Goal: Obtain resource: Obtain resource

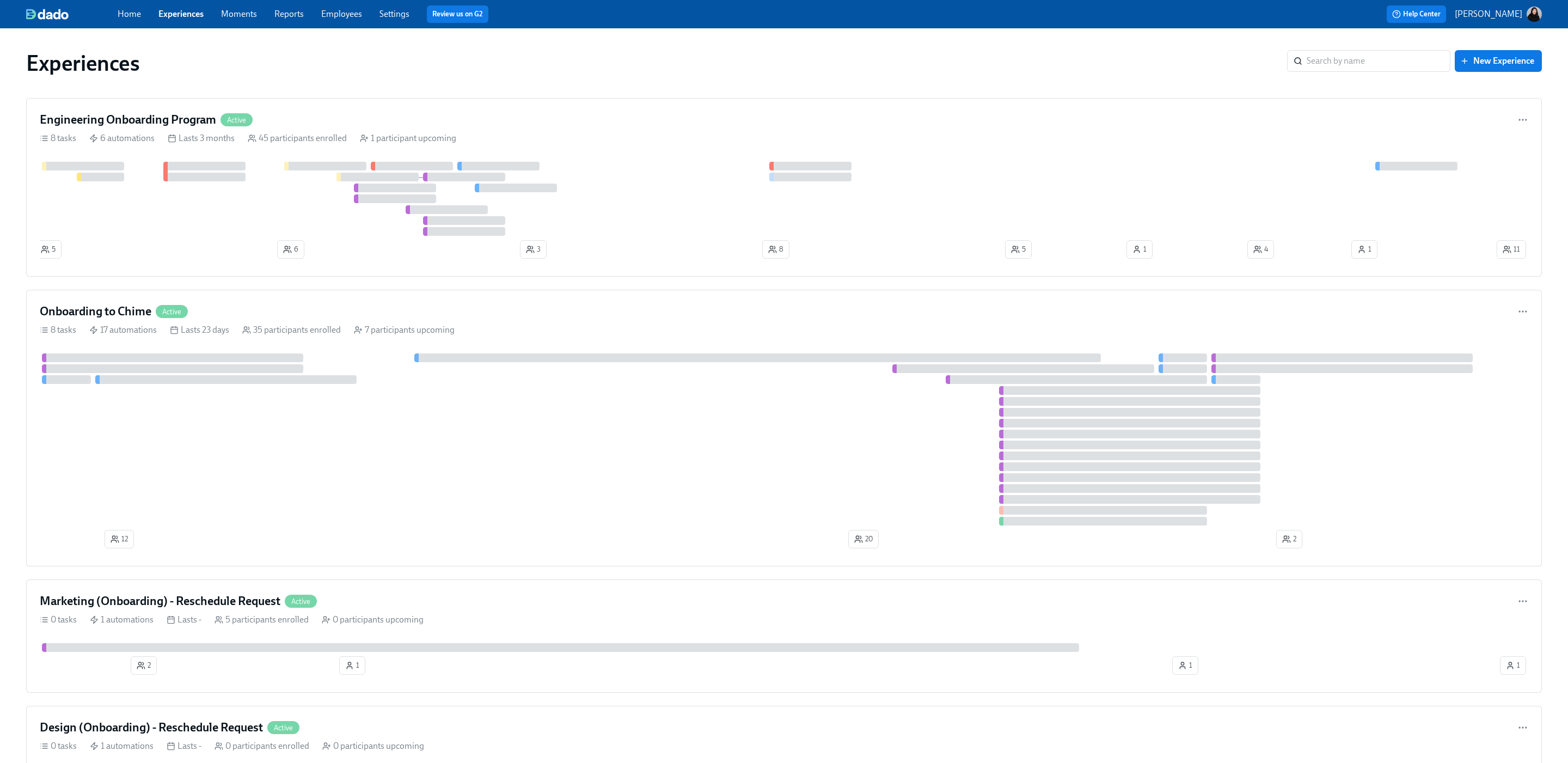
click at [264, 403] on div at bounding box center [784, 439] width 1488 height 172
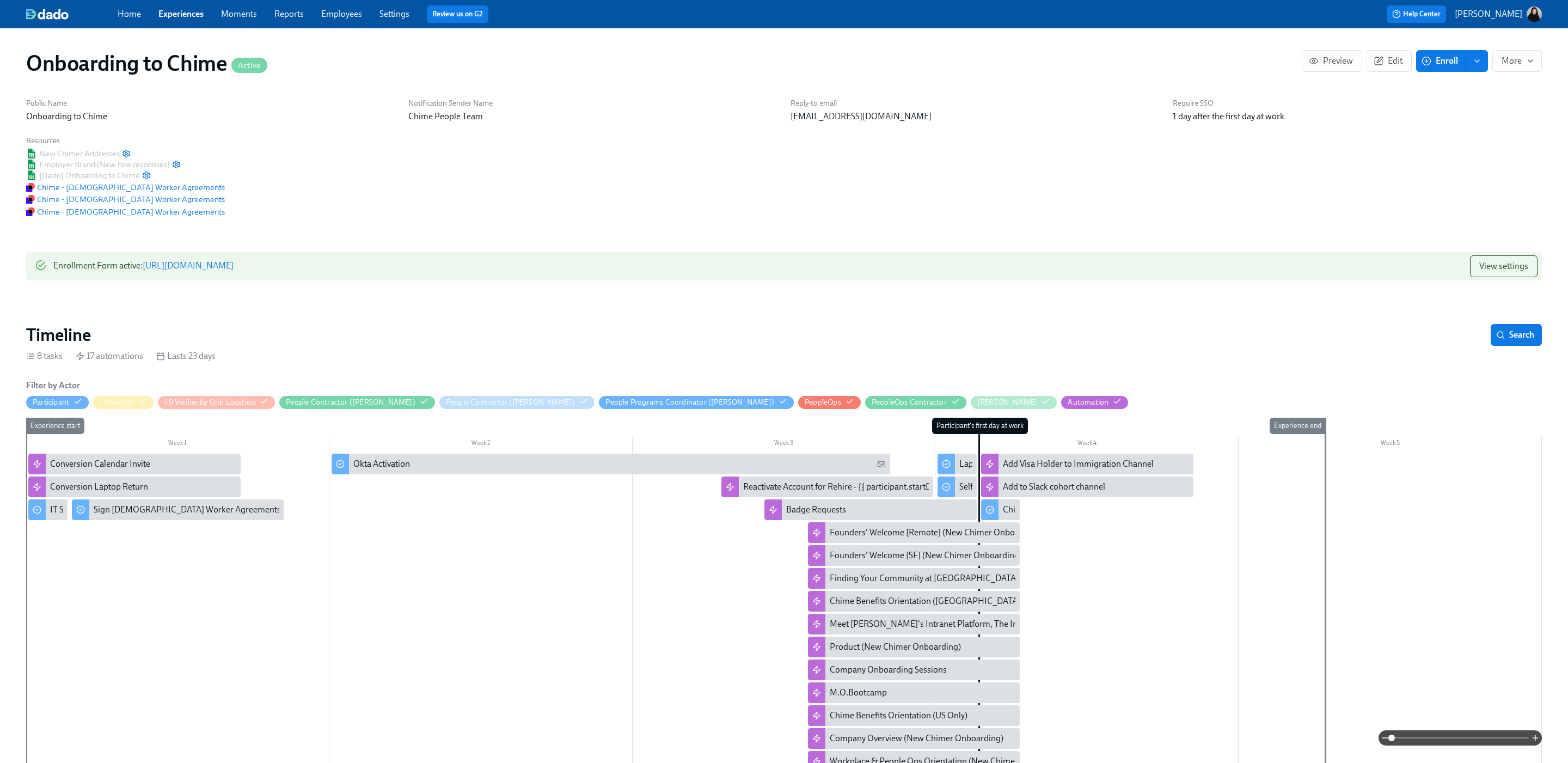
scroll to position [0, 1544]
click at [1511, 261] on span "View settings" at bounding box center [1503, 266] width 49 height 11
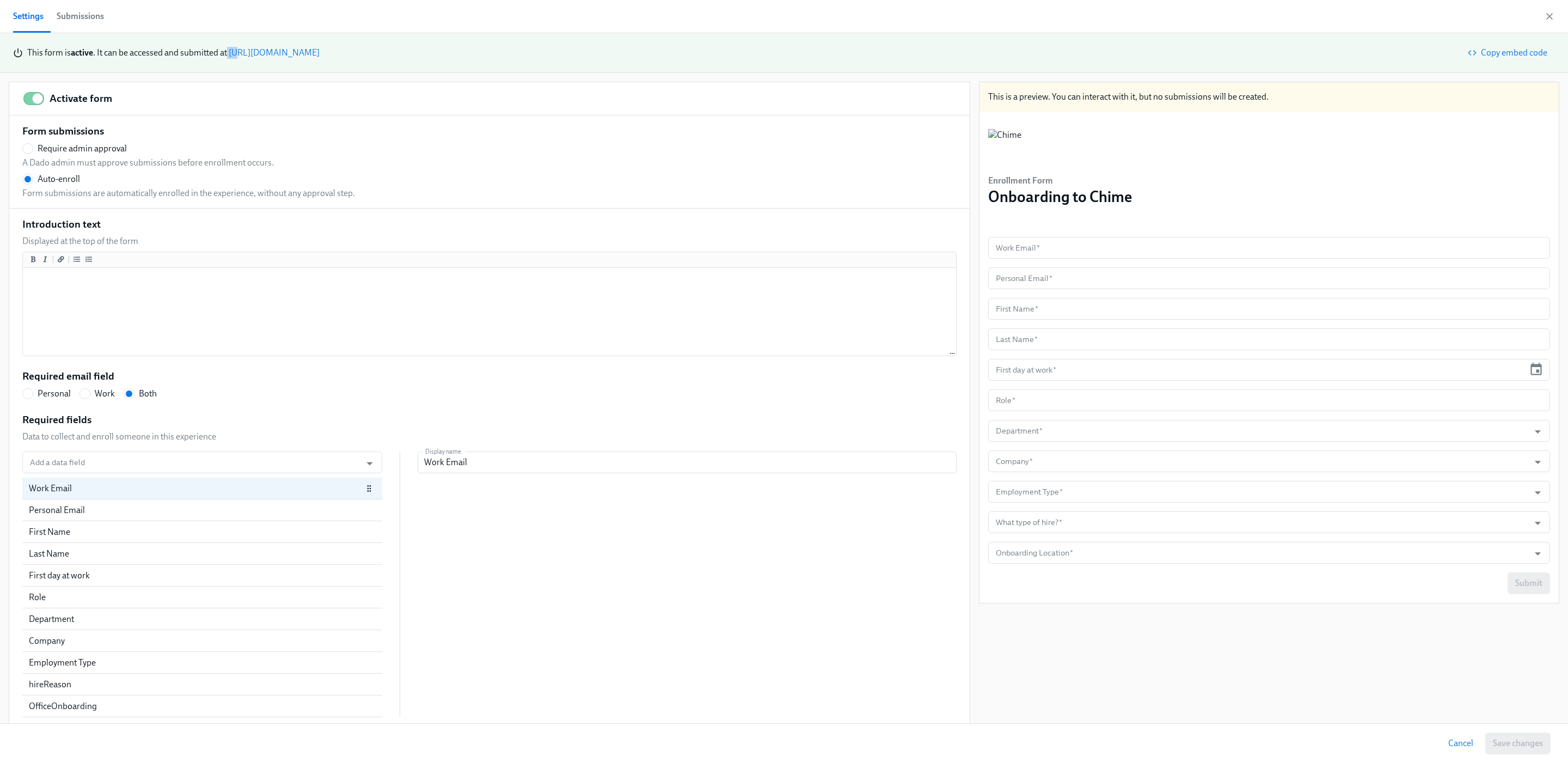
drag, startPoint x: 319, startPoint y: 44, endPoint x: 230, endPoint y: 52, distance: 89.4
click at [230, 52] on div "This form is active . It can be accessed and submitted at https://my.dadohr.com…" at bounding box center [784, 52] width 1542 height 22
drag, startPoint x: 230, startPoint y: 52, endPoint x: 571, endPoint y: 57, distance: 341.0
click at [571, 57] on div "This form is active . It can be accessed and submitted at https://my.dadohr.com…" at bounding box center [784, 52] width 1542 height 22
copy div "https://my.dadohr.com/enrollmentForms/-kBP8WDUL35Aa-ZH0Z9pOQMLub3Tm"
